Goal: Information Seeking & Learning: Learn about a topic

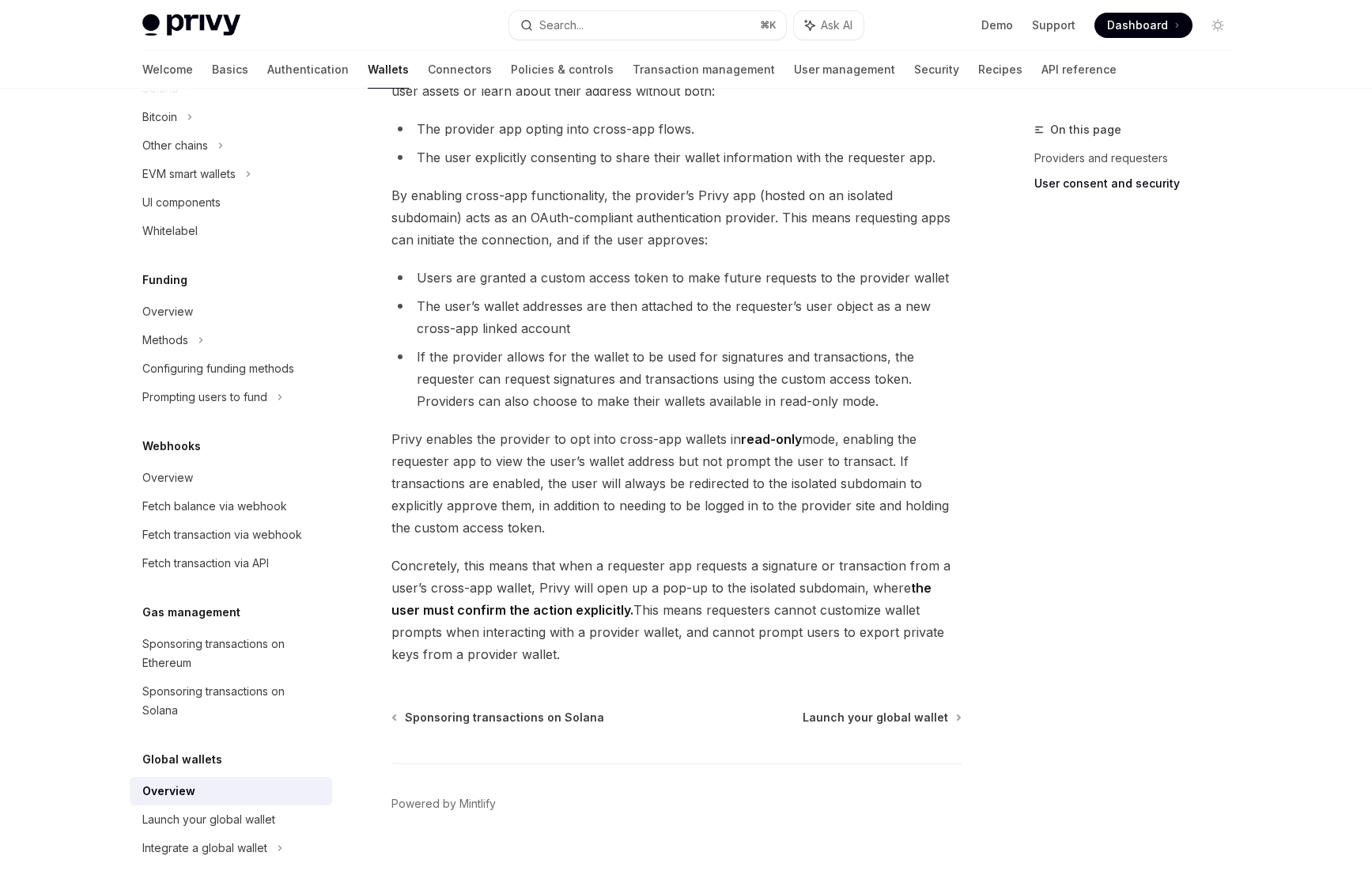
scroll to position [1112, 0]
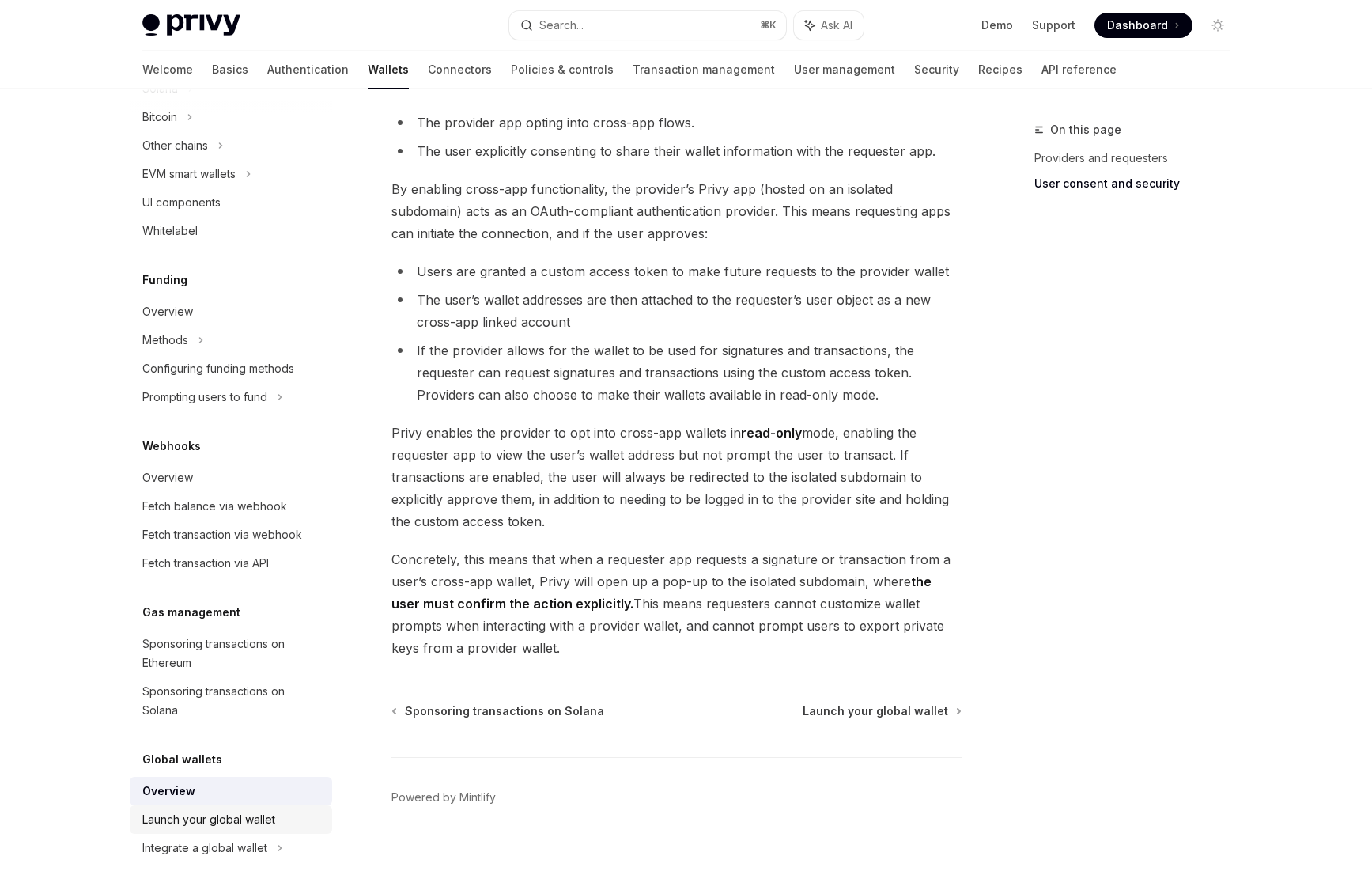
click at [227, 813] on div "Launch your global wallet" at bounding box center [209, 820] width 133 height 19
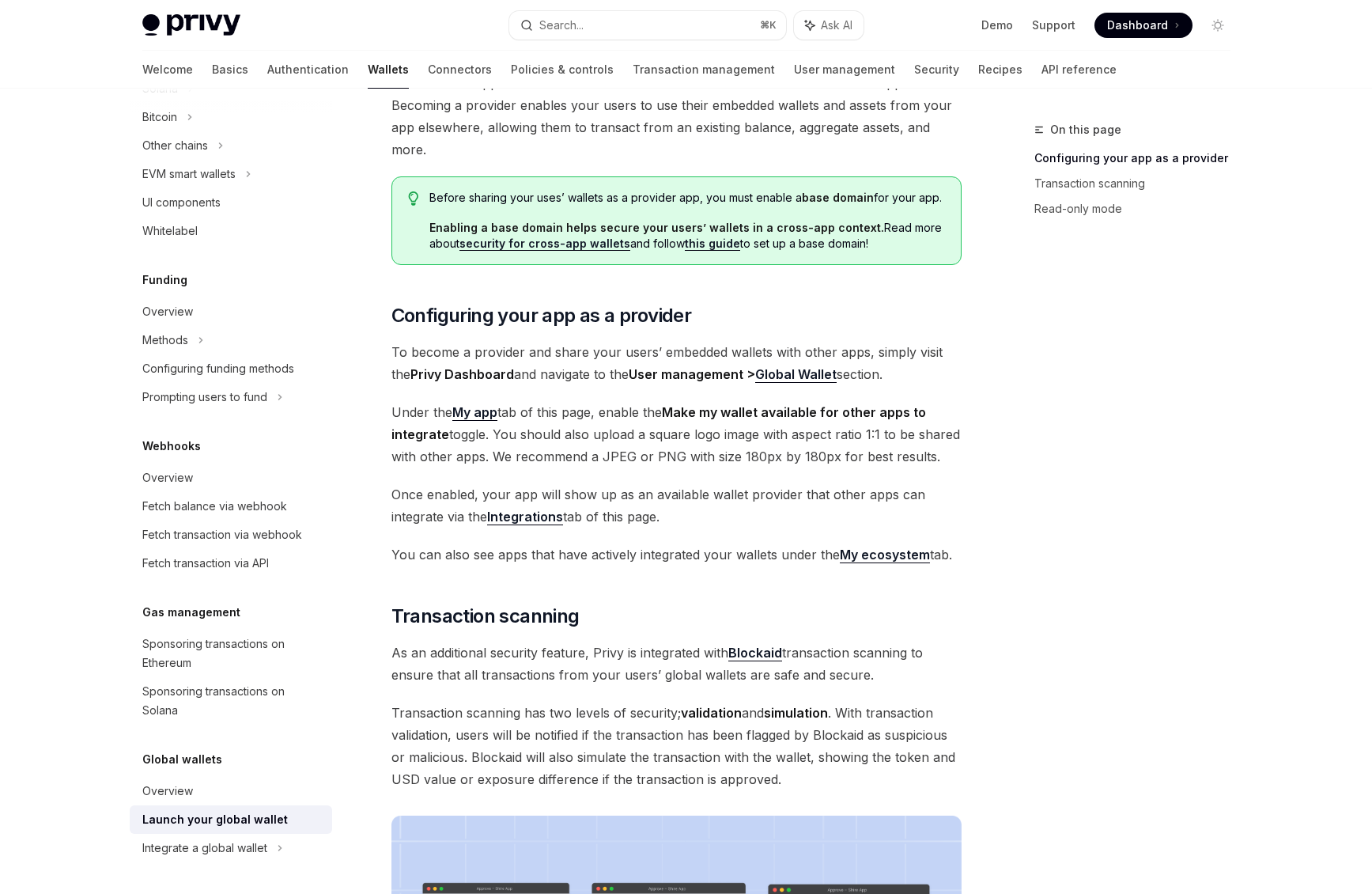
scroll to position [130, 0]
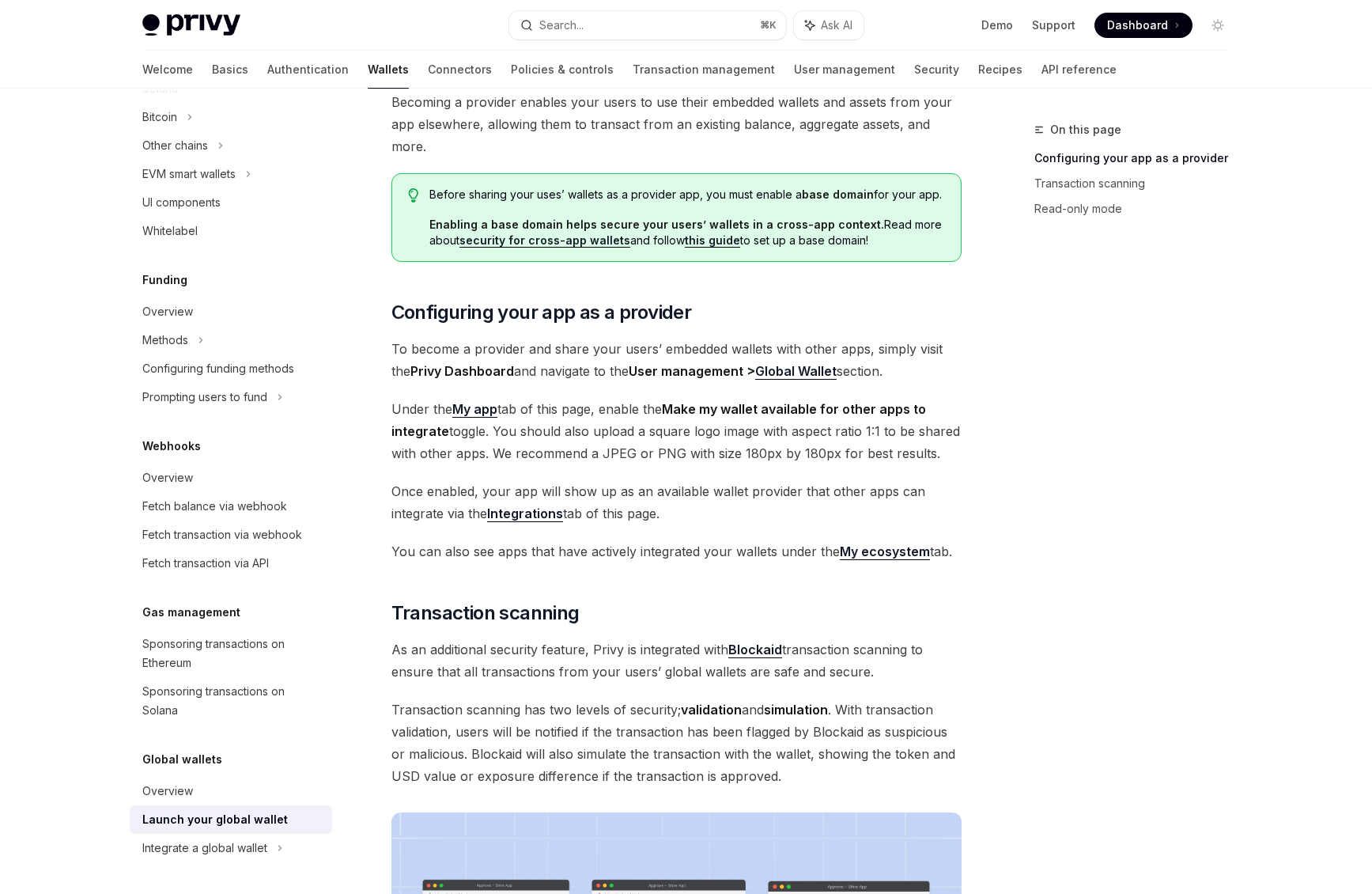
click at [657, 248] on div "Before sharing your uses’ wallets as a provider app, you must enable a base dom…" at bounding box center [676, 217] width 570 height 89
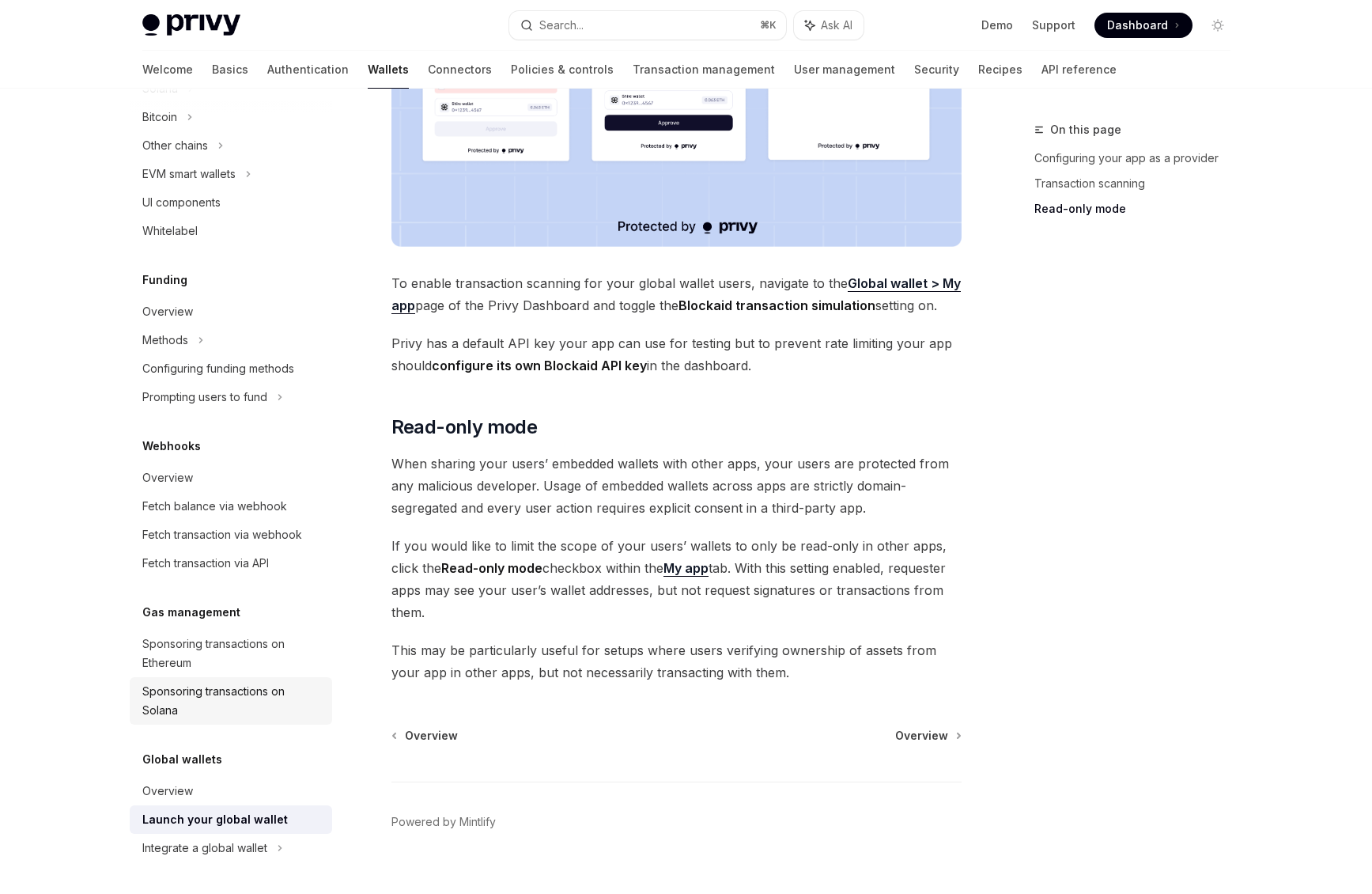
scroll to position [1128, 0]
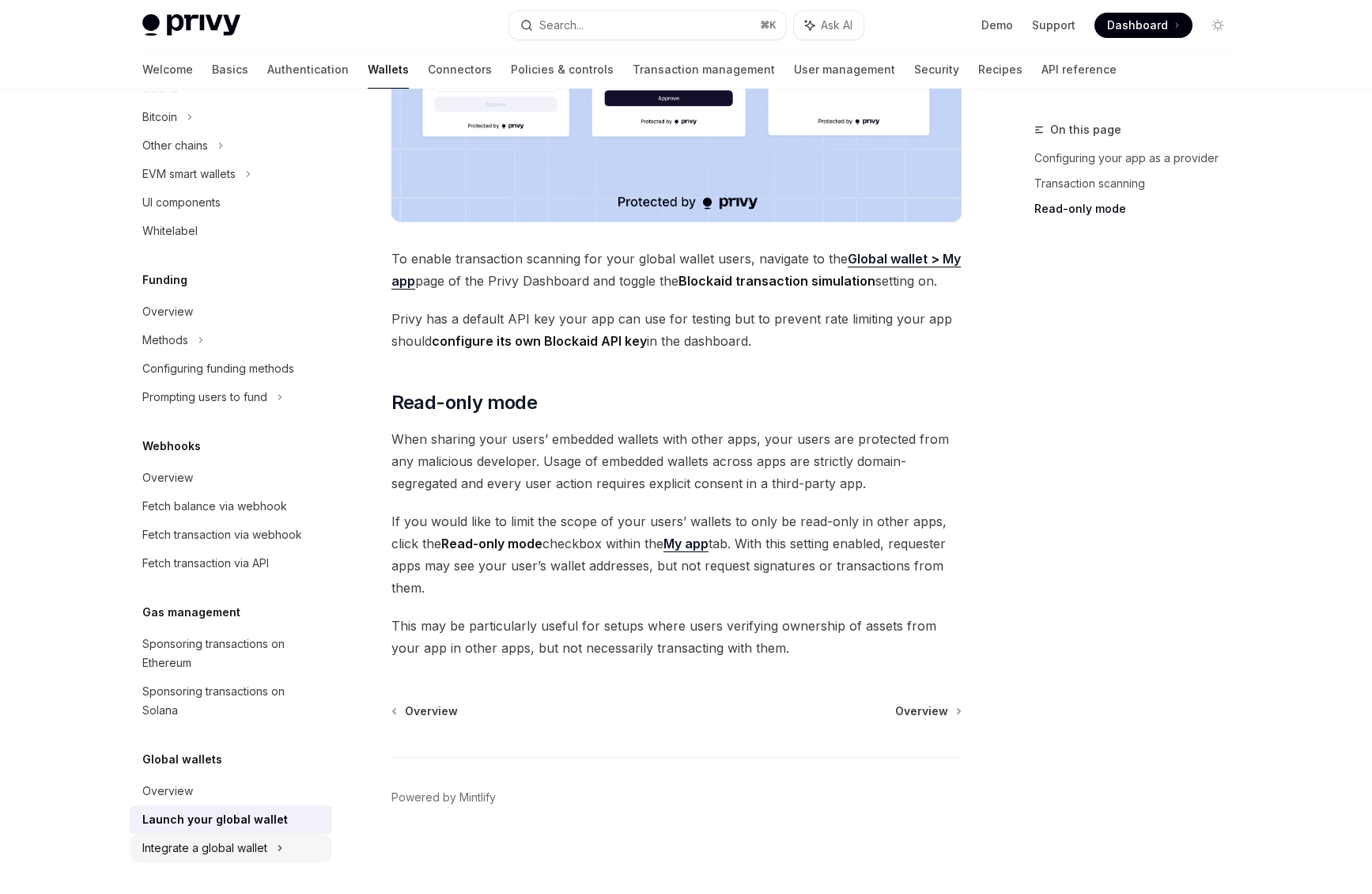
click at [178, 127] on div "Integrate a global wallet" at bounding box center [160, 117] width 35 height 19
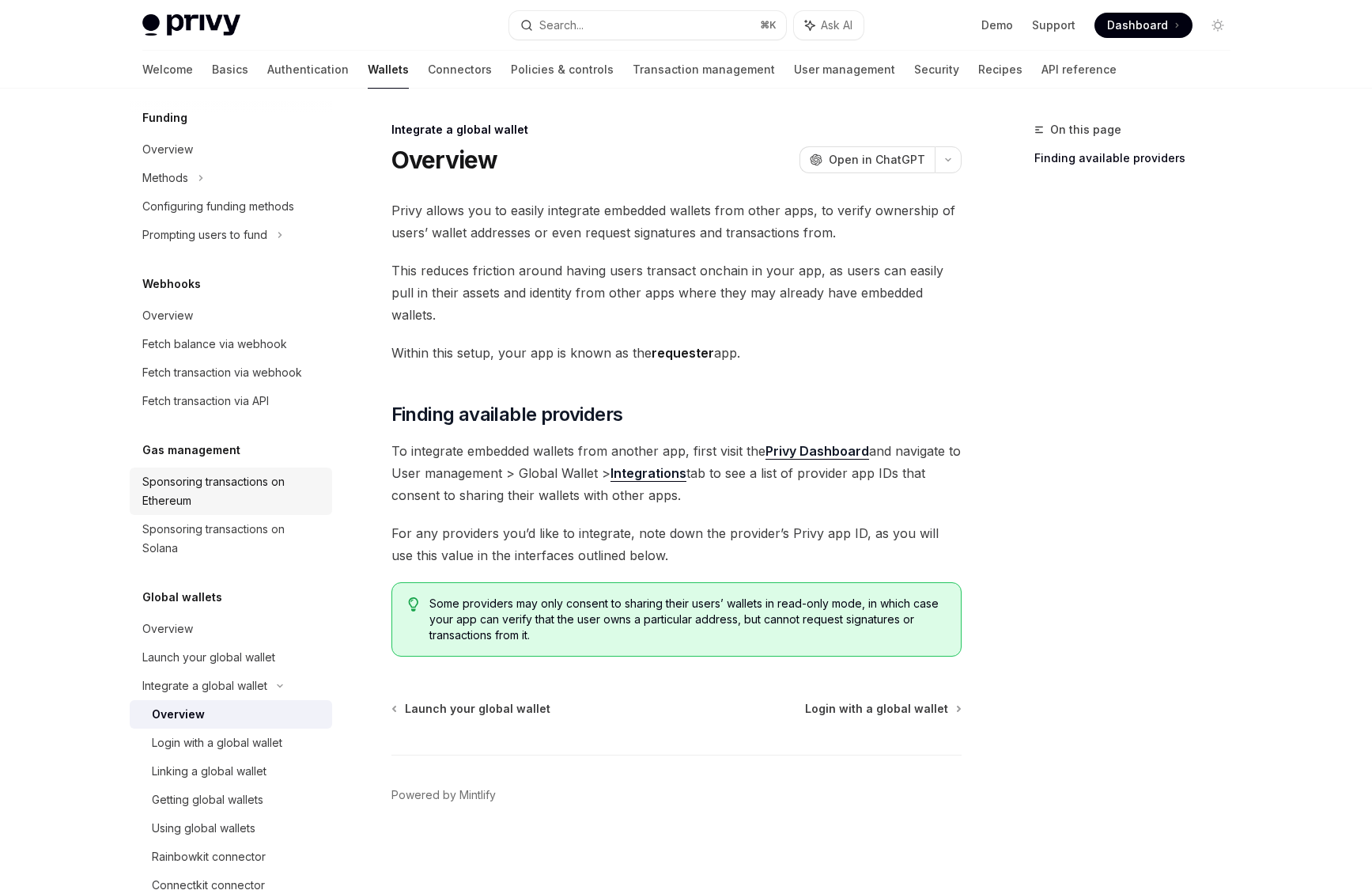
scroll to position [674, 0]
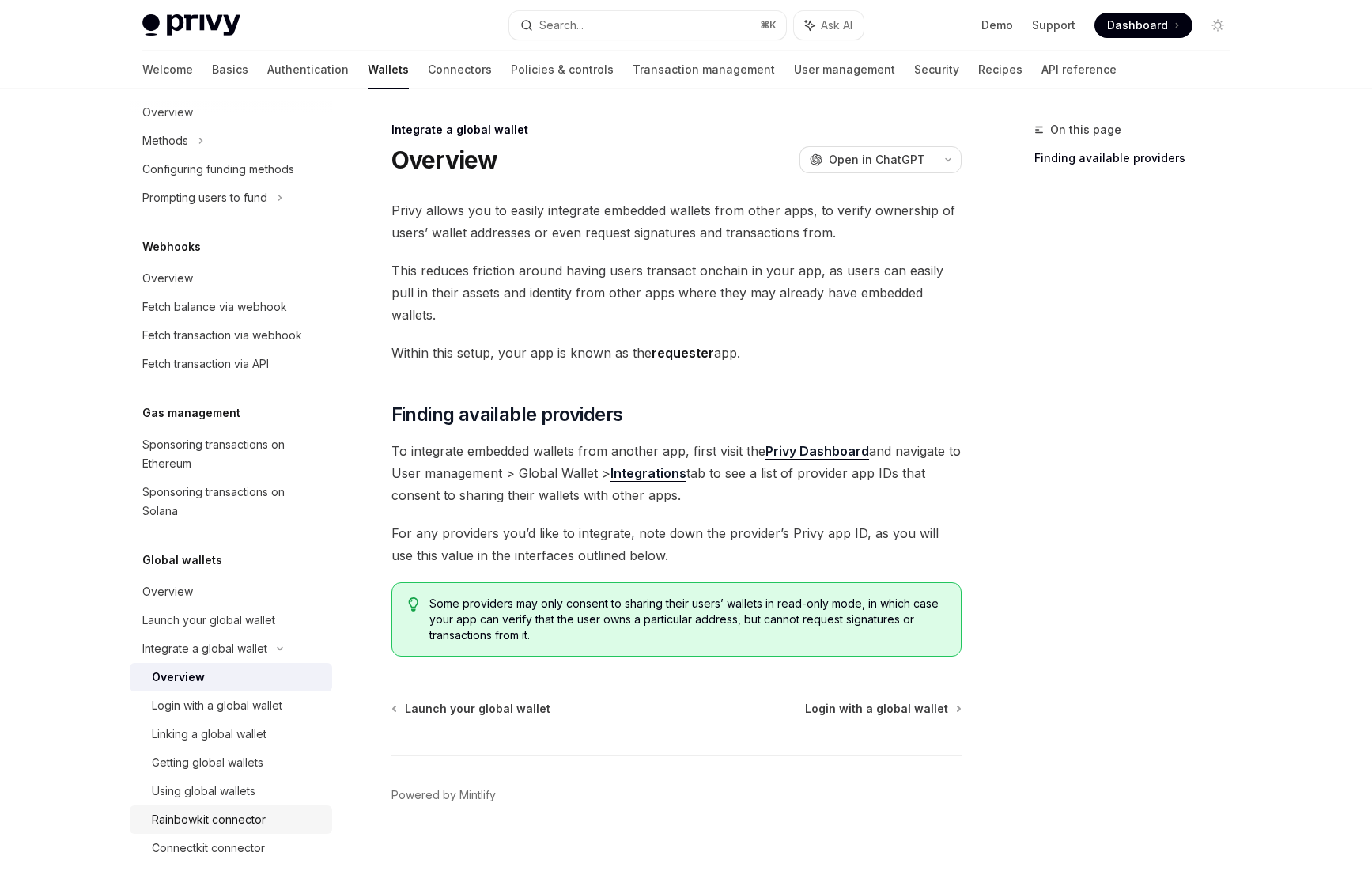
click at [246, 823] on div "Rainbowkit connector" at bounding box center [208, 820] width 114 height 19
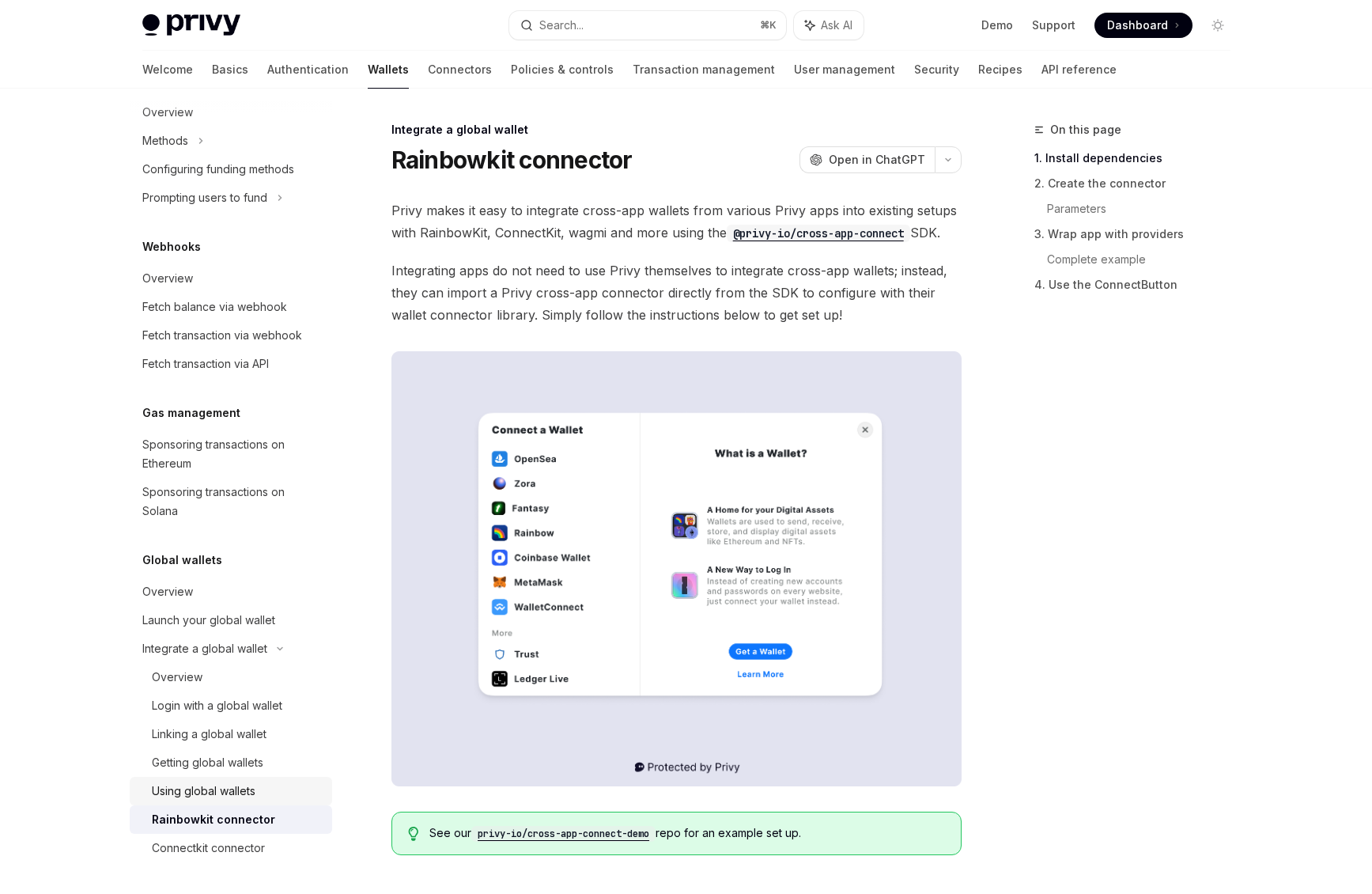
click at [257, 788] on div "Using global wallets" at bounding box center [237, 791] width 171 height 19
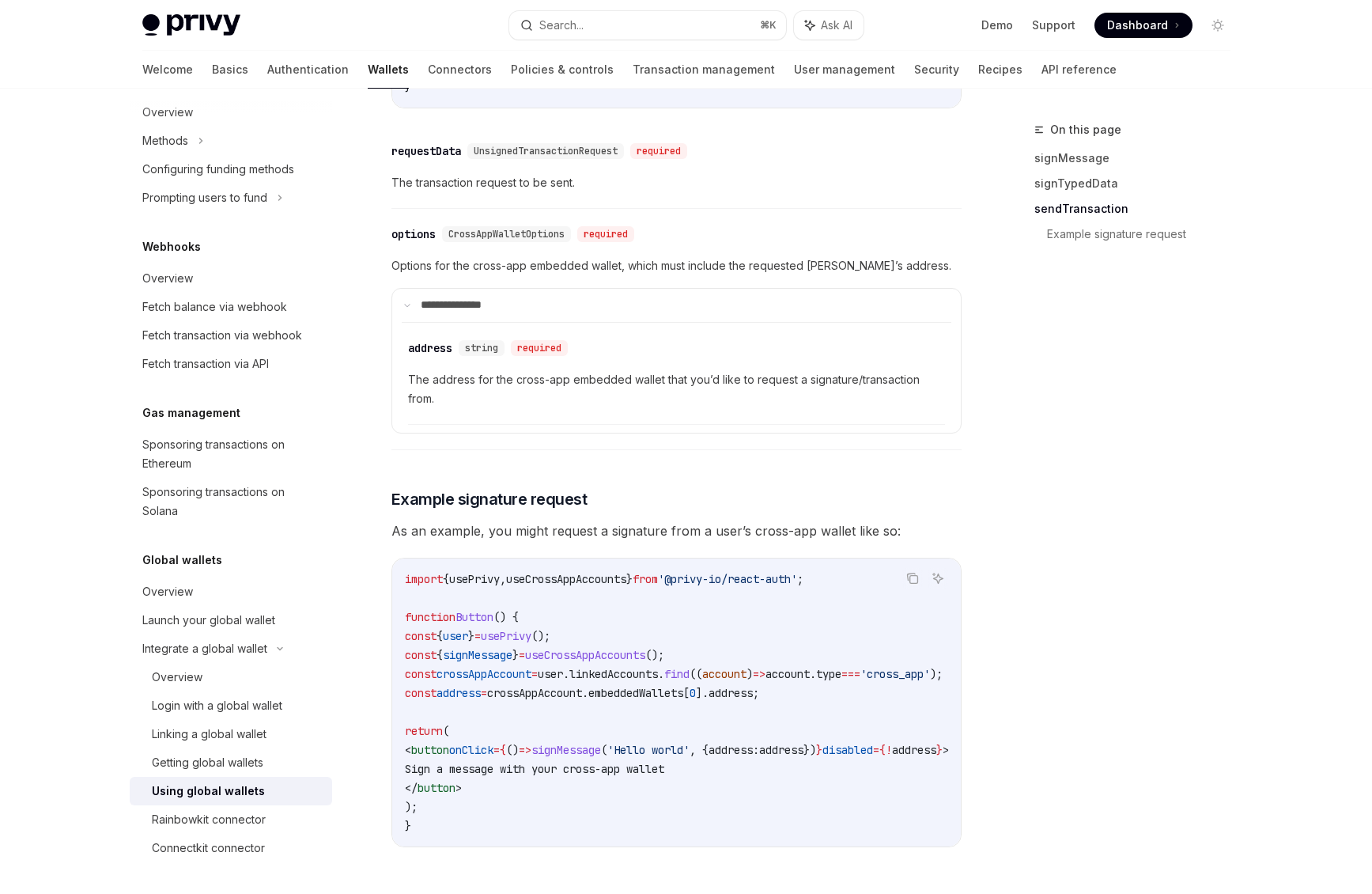
scroll to position [2555, 0]
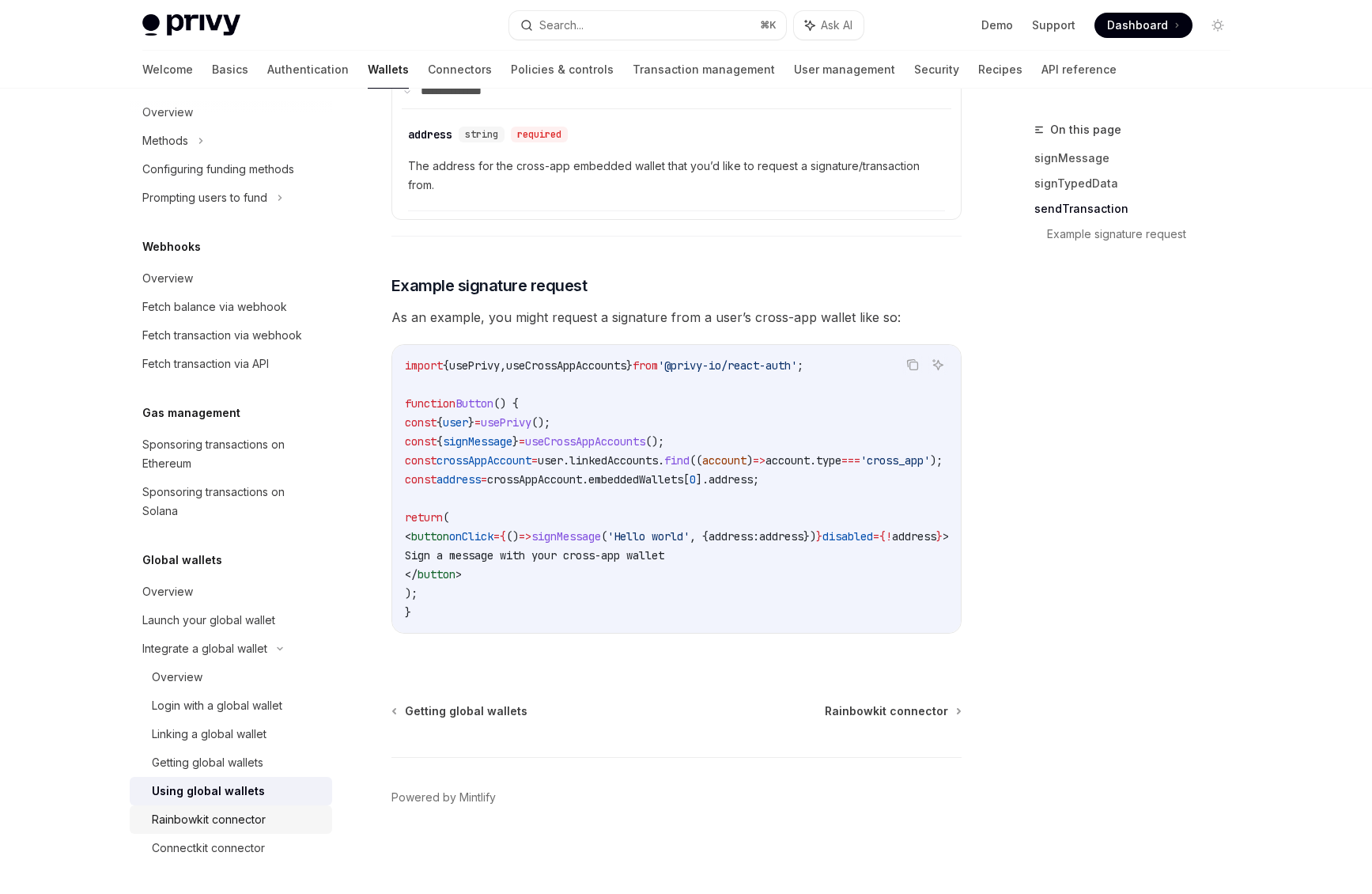
click at [237, 820] on div "Rainbowkit connector" at bounding box center [208, 820] width 114 height 19
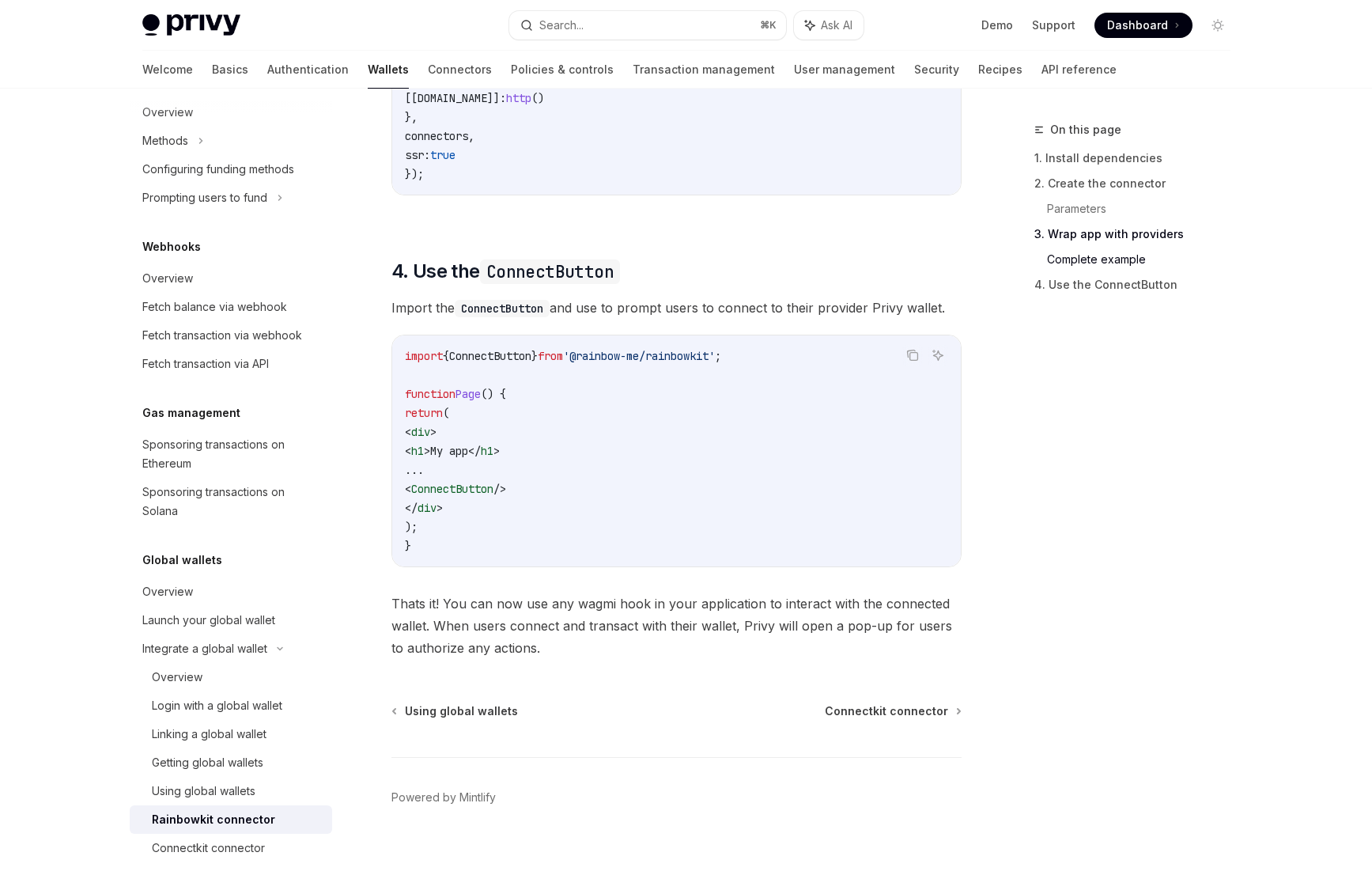
scroll to position [3674, 0]
click at [226, 855] on div "Connectkit connector" at bounding box center [208, 848] width 113 height 19
type textarea "*"
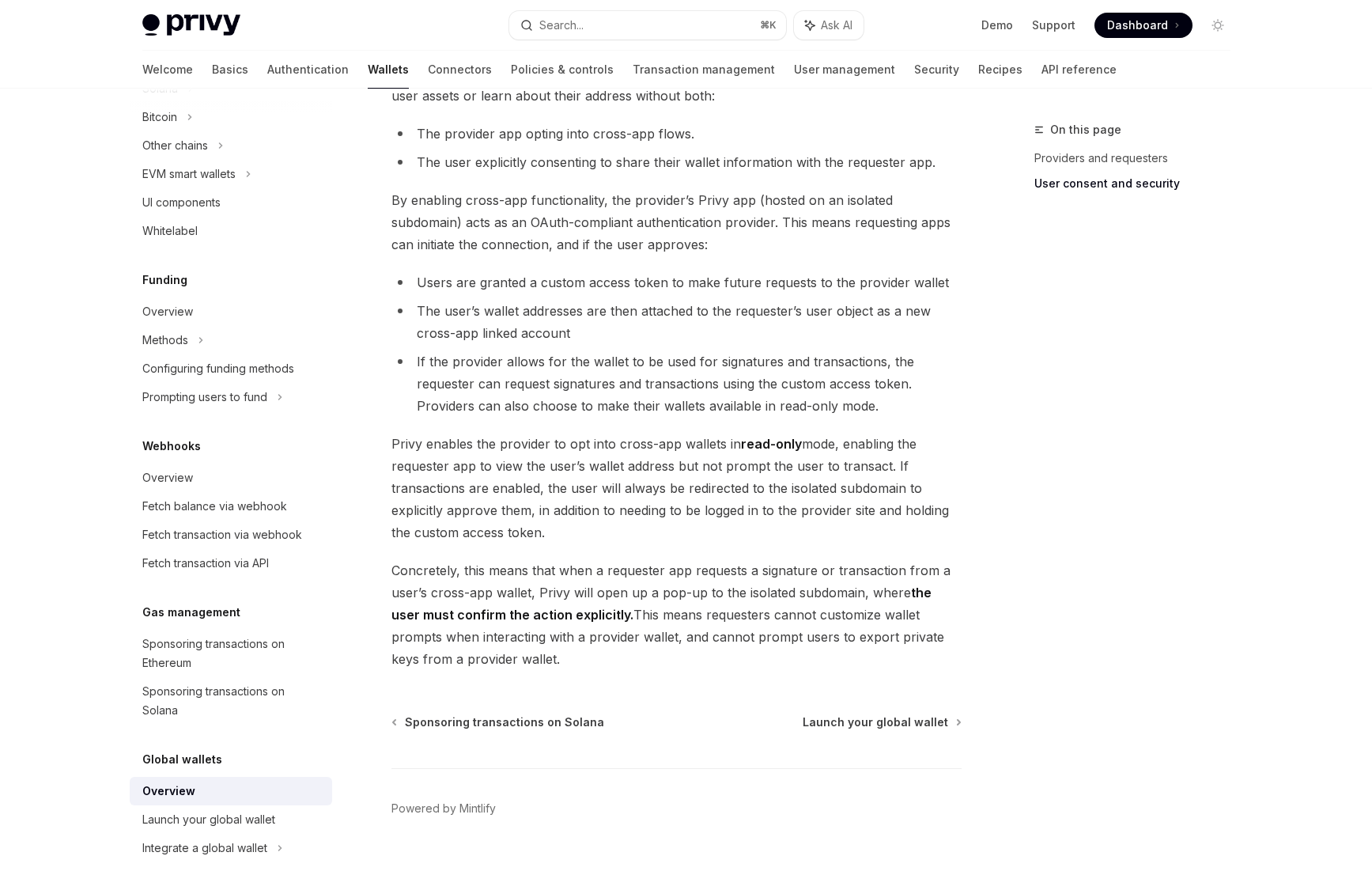
scroll to position [1112, 0]
